Goal: Task Accomplishment & Management: Use online tool/utility

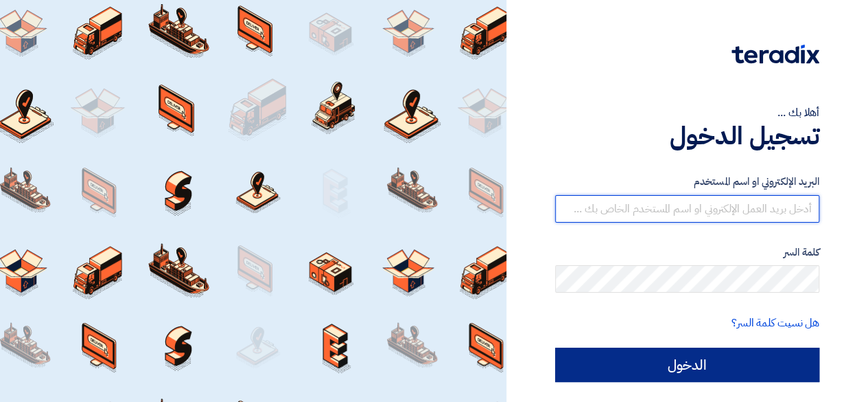
type input "[EMAIL_ADDRESS][DOMAIN_NAME]"
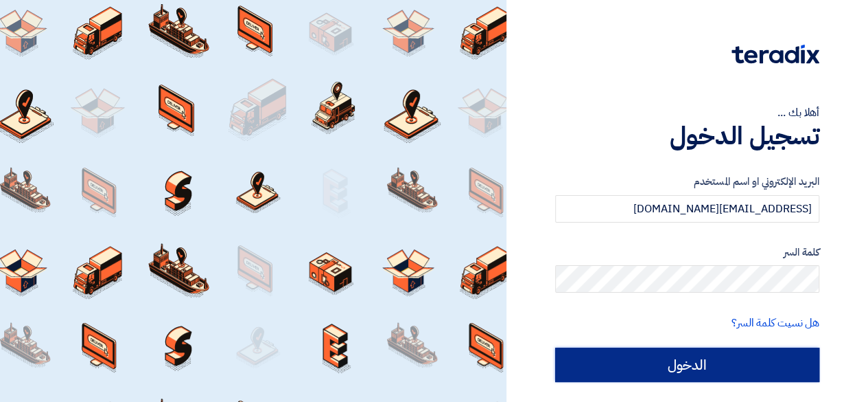
click at [732, 363] on input "الدخول" at bounding box center [687, 364] width 264 height 34
click at [703, 358] on input "الدخول" at bounding box center [687, 364] width 264 height 34
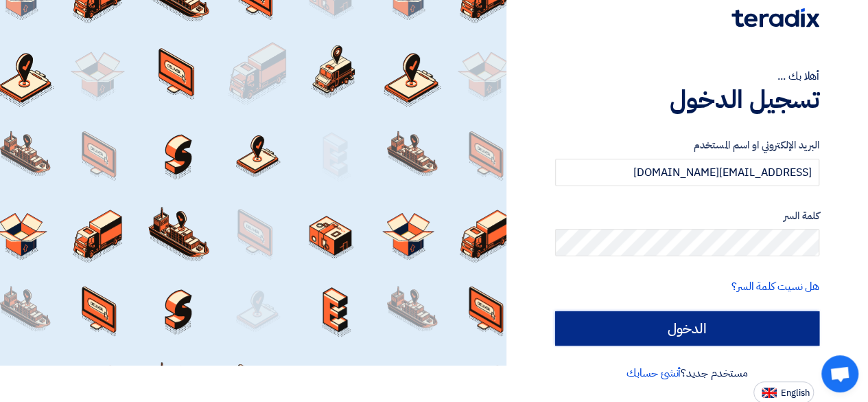
scroll to position [37, 0]
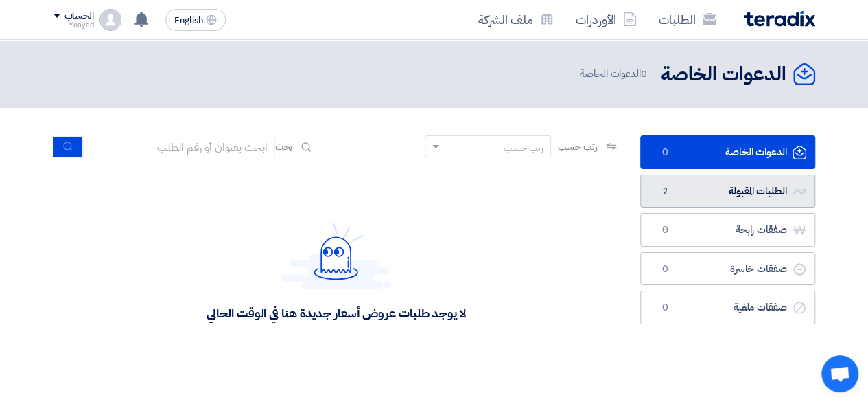
click at [763, 189] on link "الطلبات المقبولة الطلبات المقبولة 2" at bounding box center [727, 191] width 175 height 34
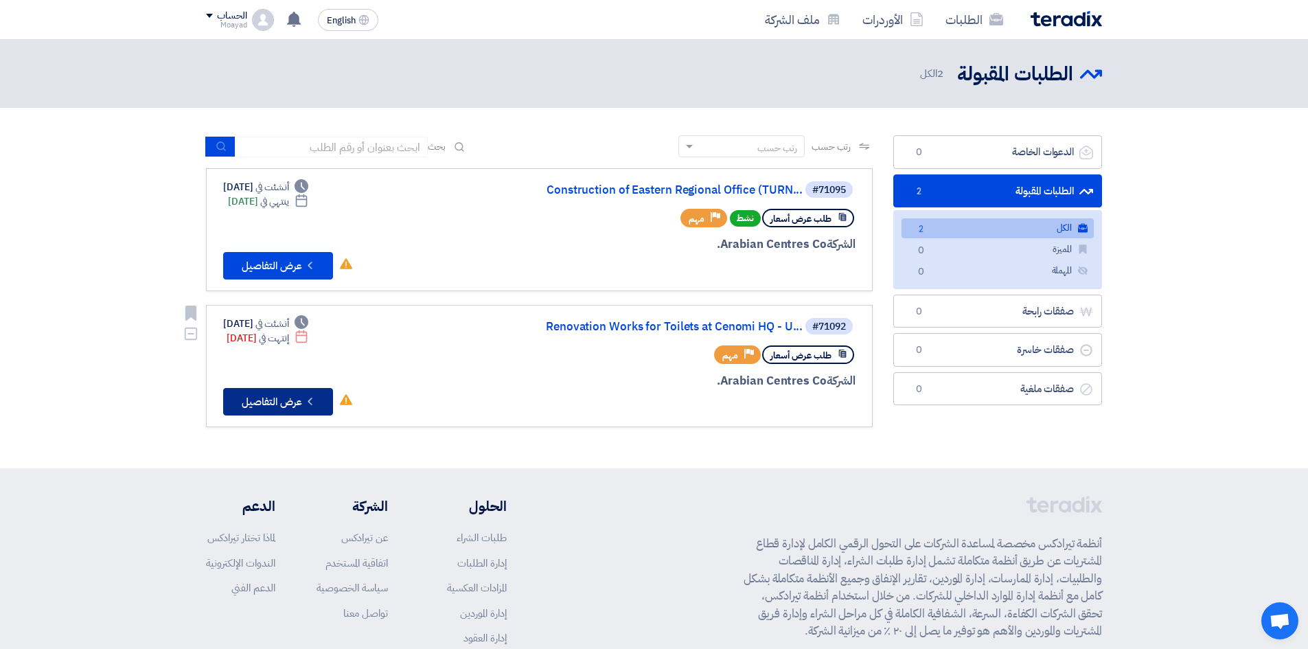
click at [284, 401] on button "Check details عرض التفاصيل" at bounding box center [278, 401] width 110 height 27
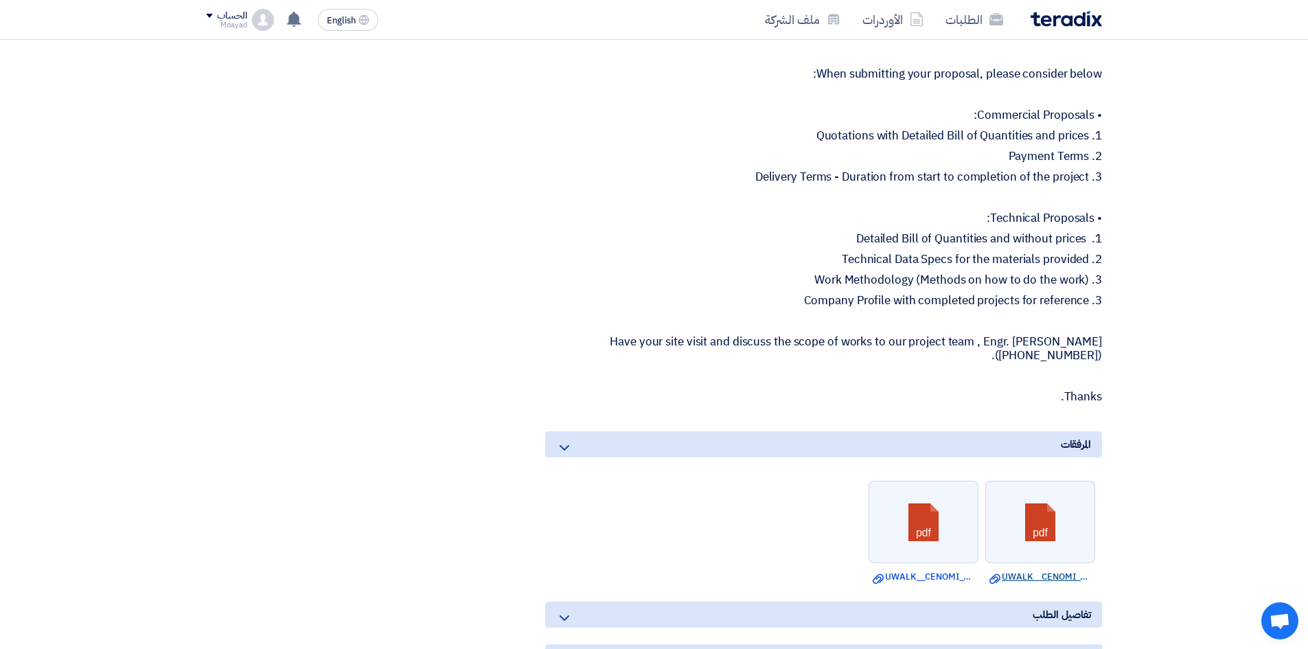
scroll to position [755, 0]
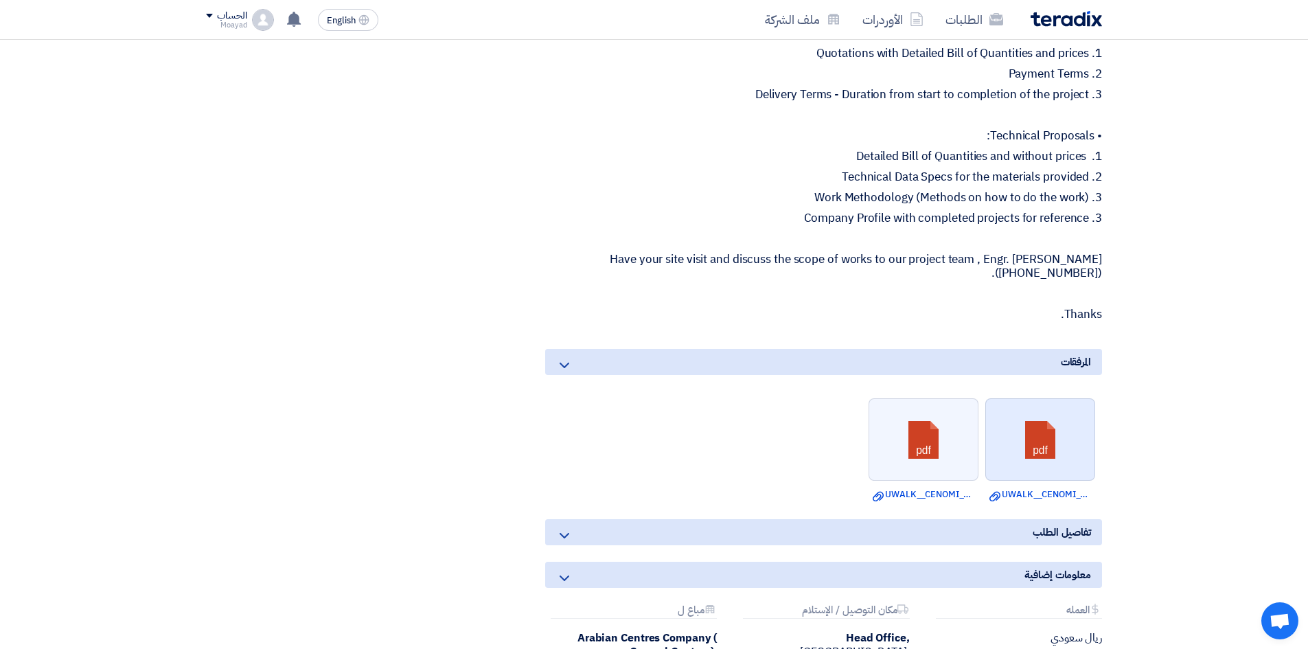
click at [868, 401] on link at bounding box center [1041, 440] width 110 height 82
click at [868, 401] on link at bounding box center [924, 440] width 110 height 82
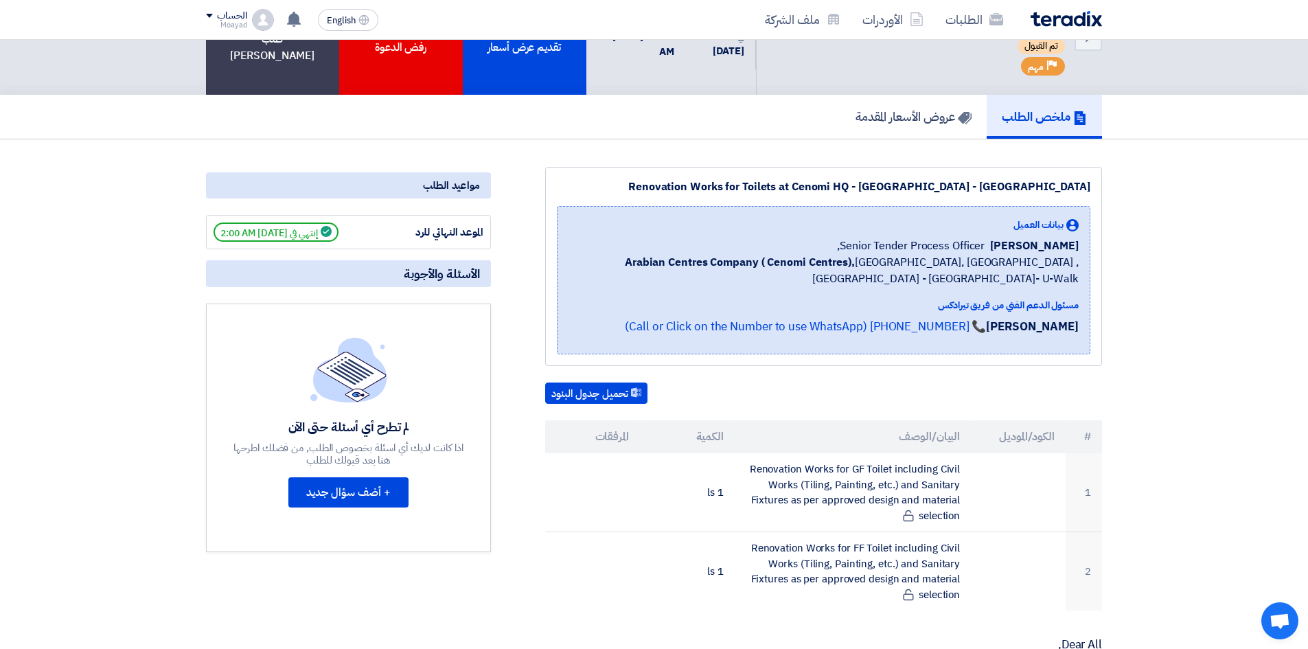
scroll to position [0, 0]
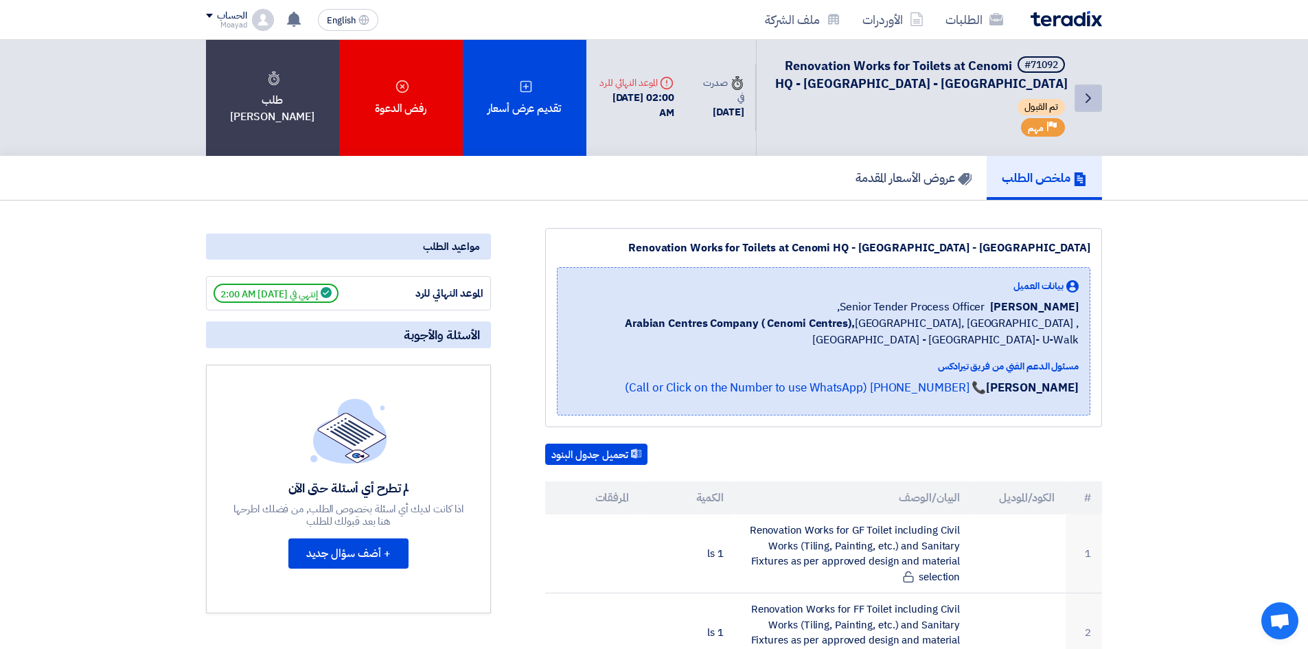
click at [868, 100] on use at bounding box center [1087, 98] width 5 height 10
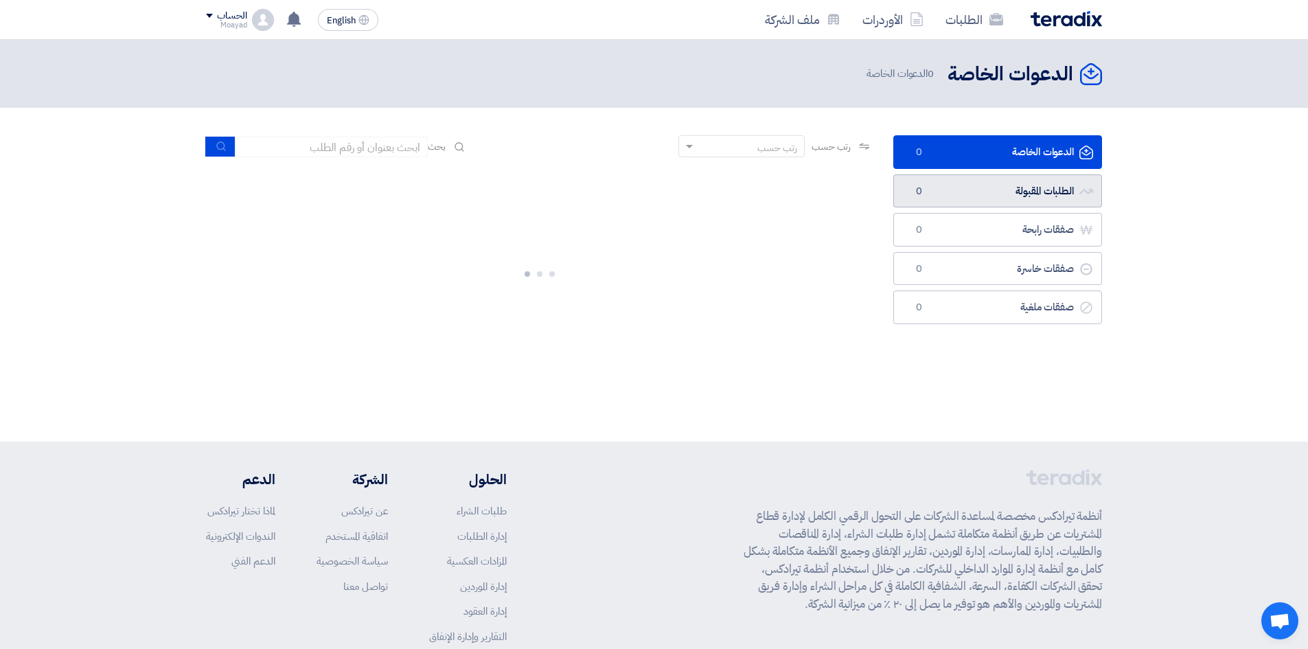
click at [868, 189] on link "الطلبات المقبولة الطلبات المقبولة 0" at bounding box center [997, 191] width 209 height 34
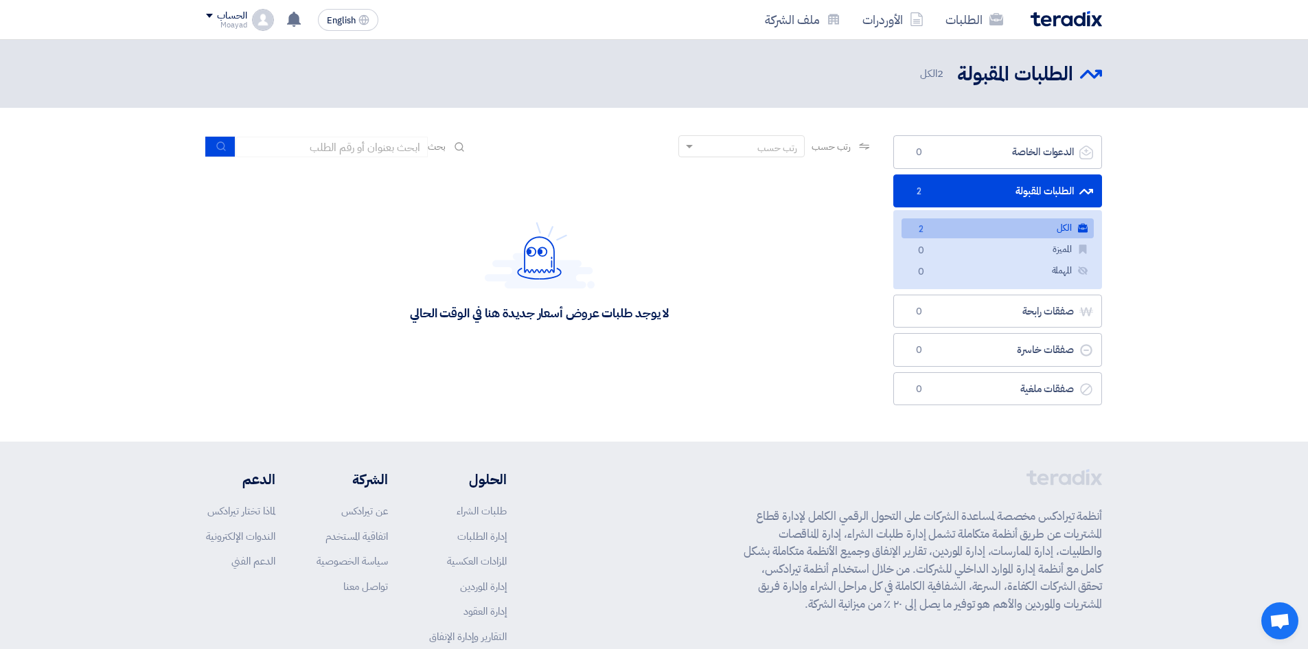
click at [868, 196] on link "الطلبات المقبولة الطلبات المقبولة 2" at bounding box center [997, 191] width 209 height 34
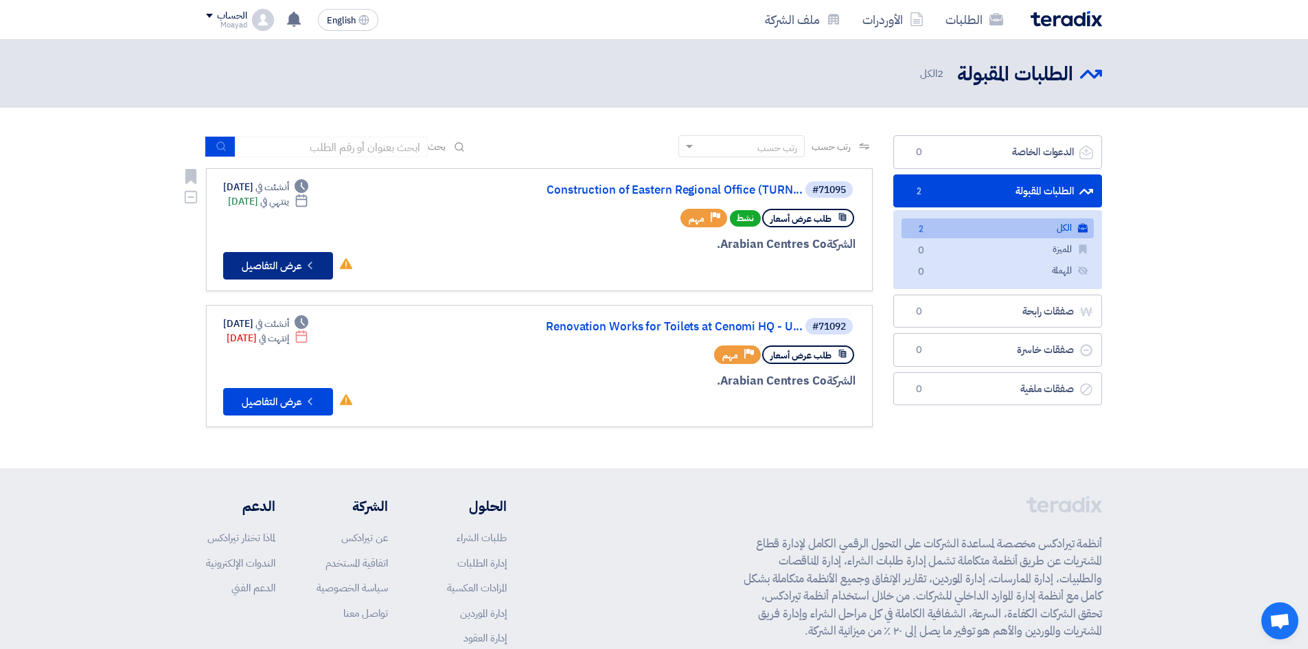
click at [299, 265] on button "Check details عرض التفاصيل" at bounding box center [278, 265] width 110 height 27
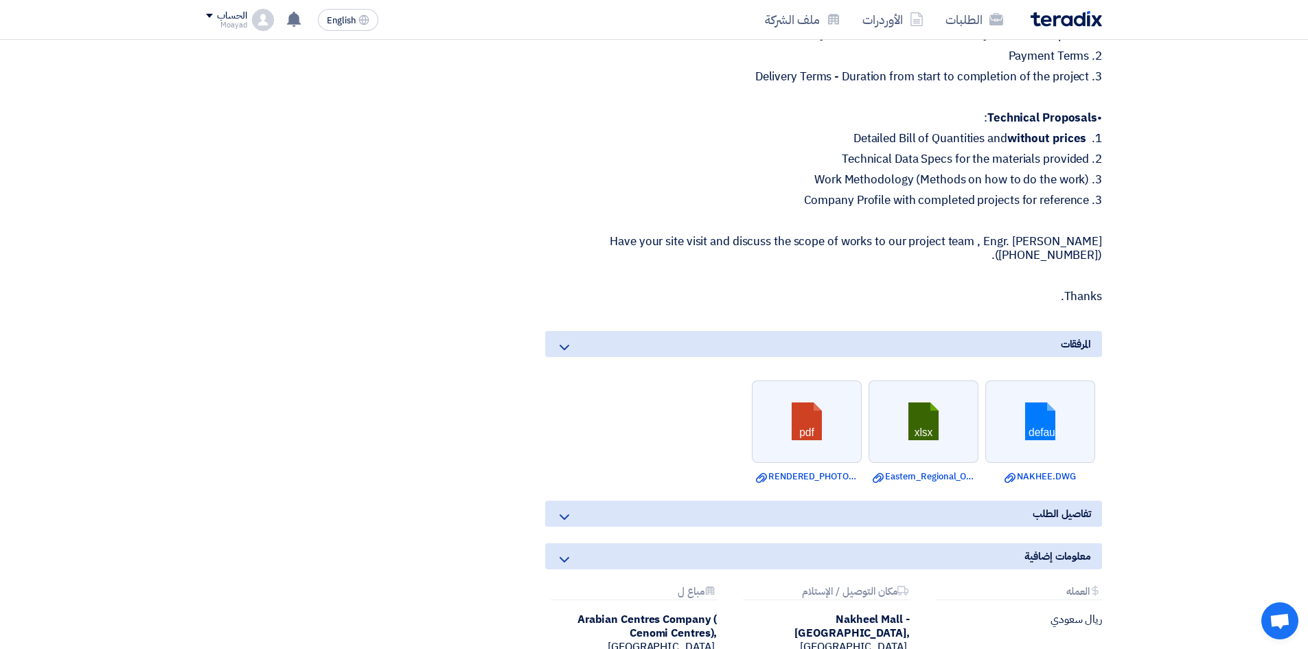
scroll to position [1098, 0]
click at [820, 401] on link at bounding box center [807, 421] width 110 height 82
click at [868, 401] on link at bounding box center [1041, 421] width 110 height 82
